Goal: Task Accomplishment & Management: Use online tool/utility

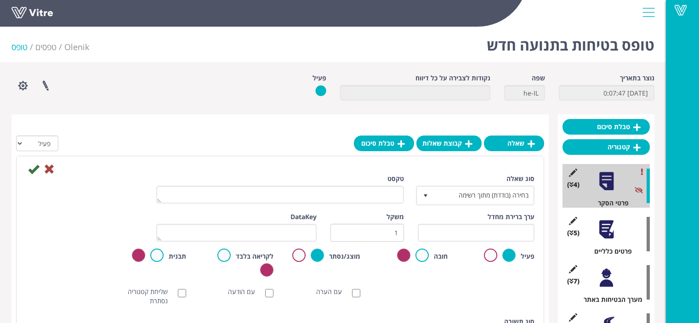
scroll to position [92, 0]
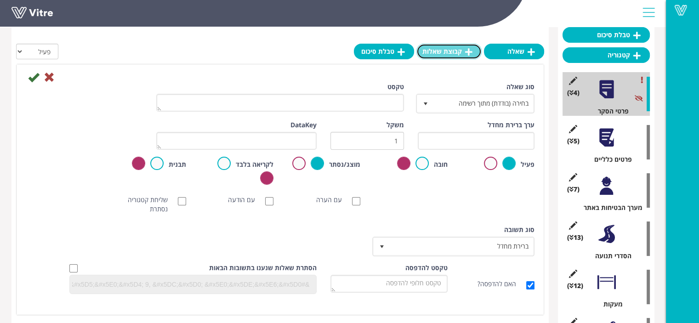
click at [463, 55] on link "קבוצת שאלות" at bounding box center [449, 52] width 65 height 16
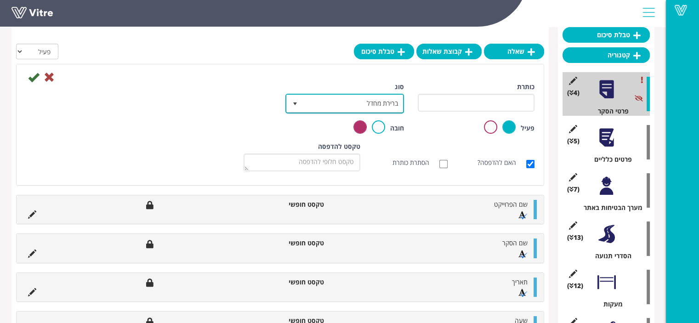
click at [383, 102] on span "ברירת מחדל" at bounding box center [353, 103] width 100 height 17
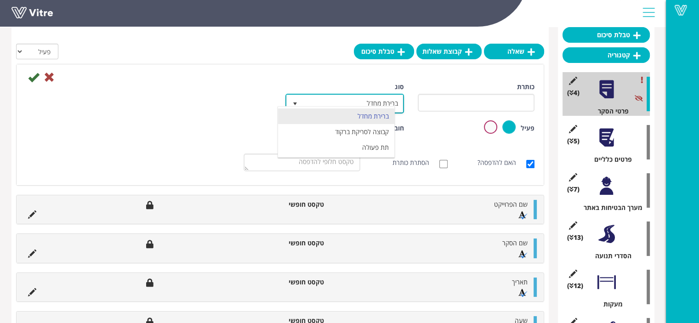
click at [383, 97] on span "ברירת מחדל" at bounding box center [353, 103] width 100 height 17
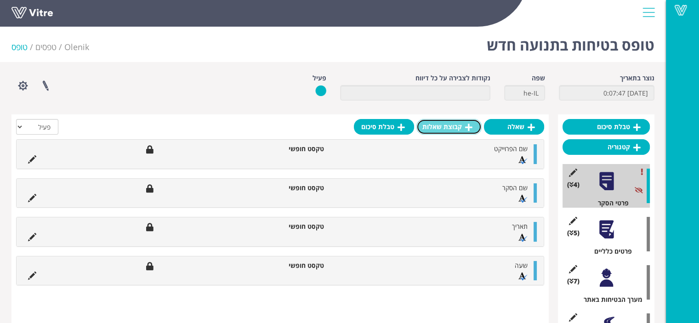
click at [445, 131] on link "קבוצת שאלות" at bounding box center [449, 127] width 65 height 16
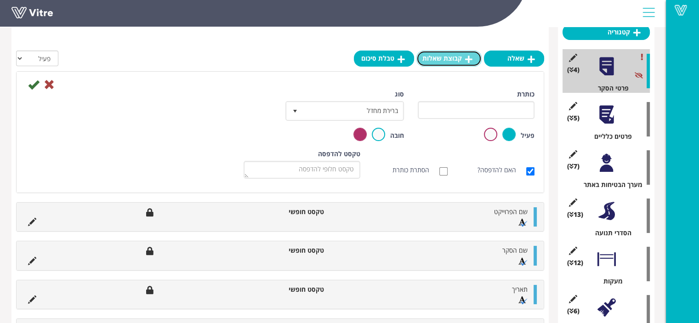
scroll to position [138, 0]
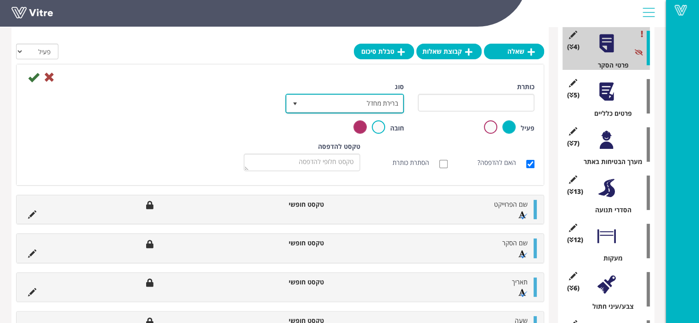
click at [383, 103] on span "ברירת מחדל" at bounding box center [353, 103] width 100 height 17
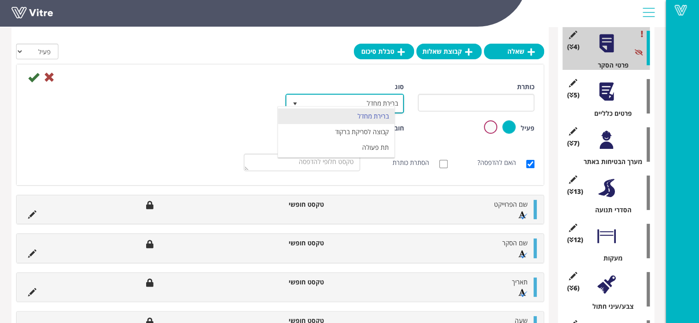
click at [383, 103] on span "ברירת מחדל" at bounding box center [353, 103] width 100 height 17
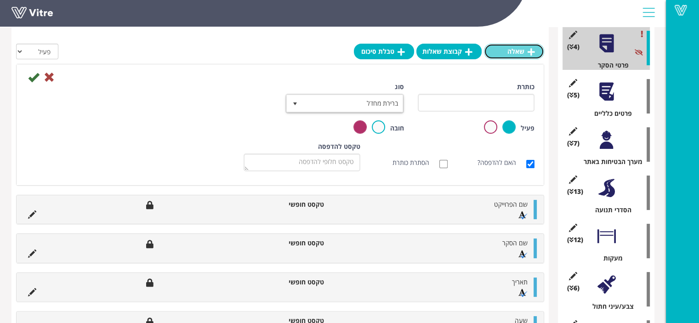
click at [526, 54] on link "שאלה" at bounding box center [514, 52] width 60 height 16
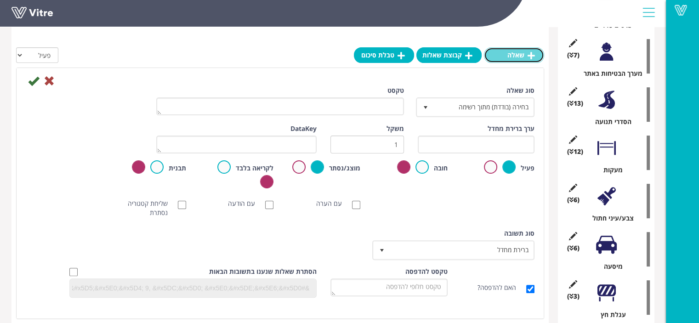
scroll to position [230, 0]
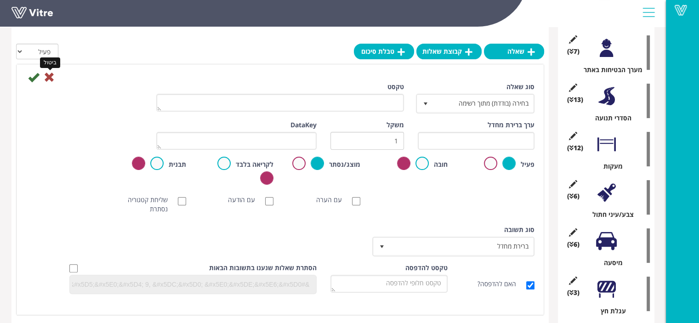
click at [50, 77] on icon at bounding box center [49, 77] width 11 height 11
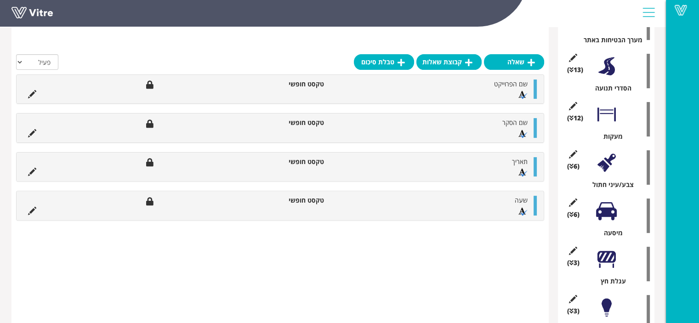
scroll to position [276, 0]
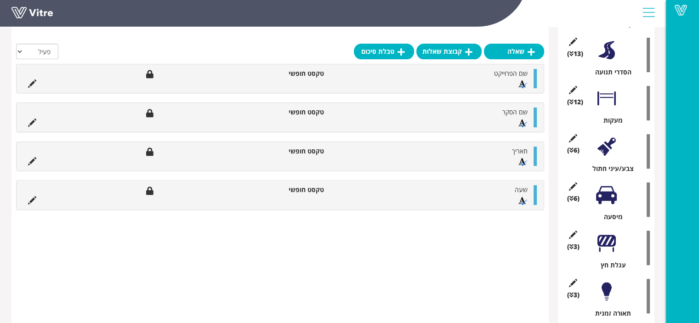
click at [608, 97] on div at bounding box center [606, 98] width 21 height 21
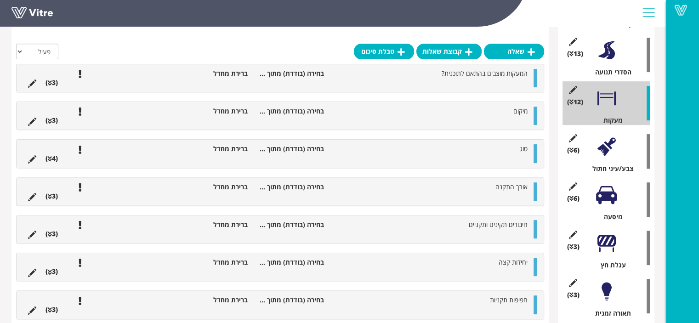
click at [534, 114] on div at bounding box center [535, 116] width 3 height 18
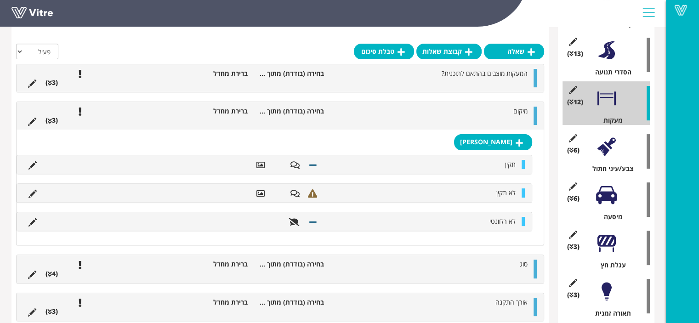
click at [534, 114] on div at bounding box center [535, 116] width 3 height 18
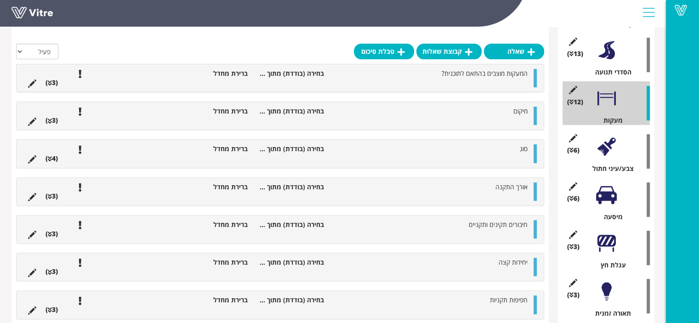
click at [534, 114] on div at bounding box center [535, 116] width 3 height 18
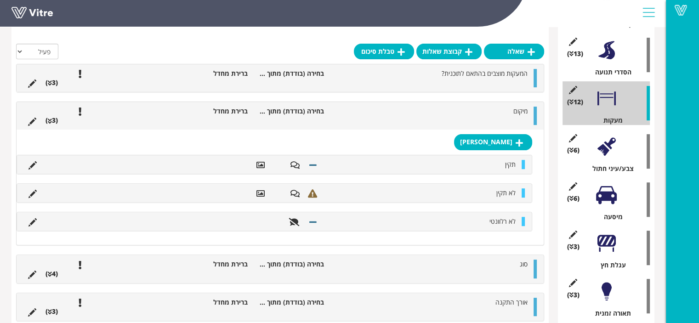
click at [534, 114] on div at bounding box center [535, 116] width 3 height 18
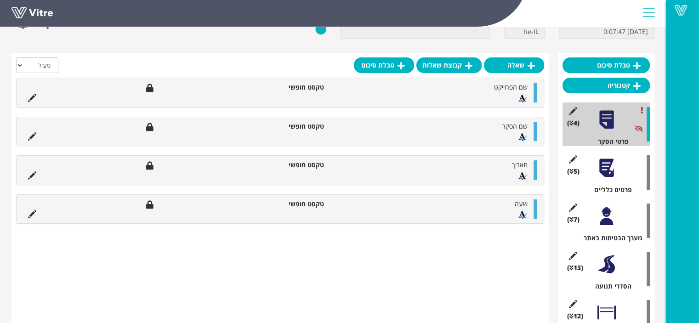
scroll to position [46, 0]
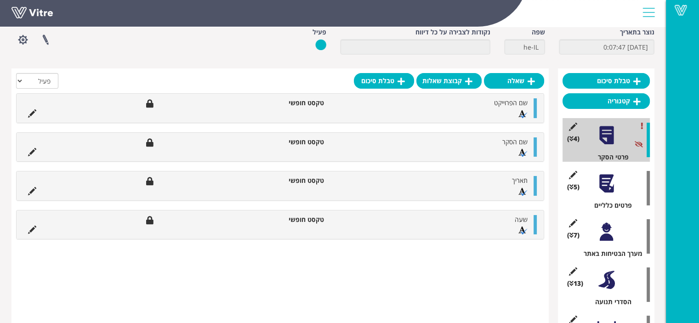
click at [606, 186] on div at bounding box center [606, 183] width 21 height 21
